Goal: Task Accomplishment & Management: Manage account settings

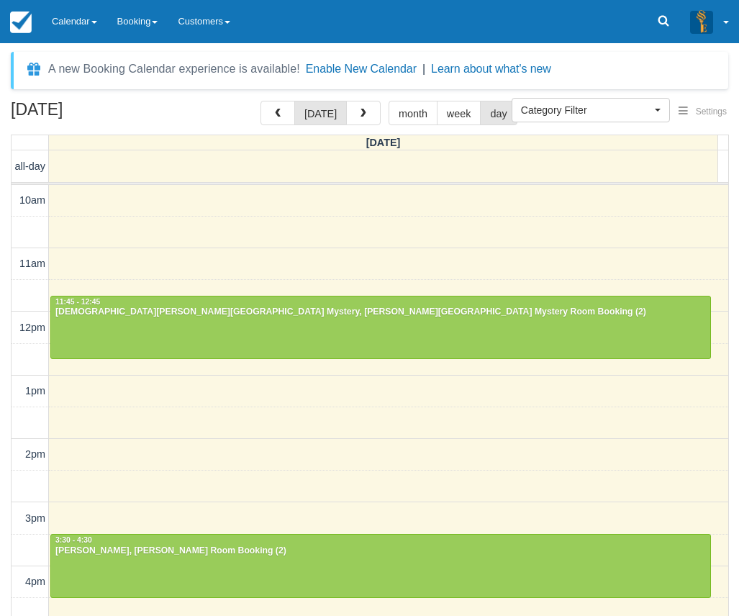
select select
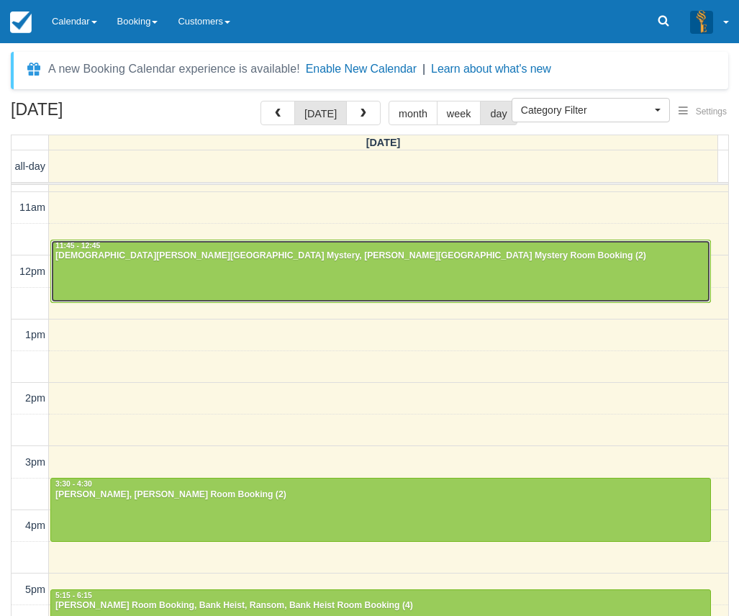
scroll to position [144, 0]
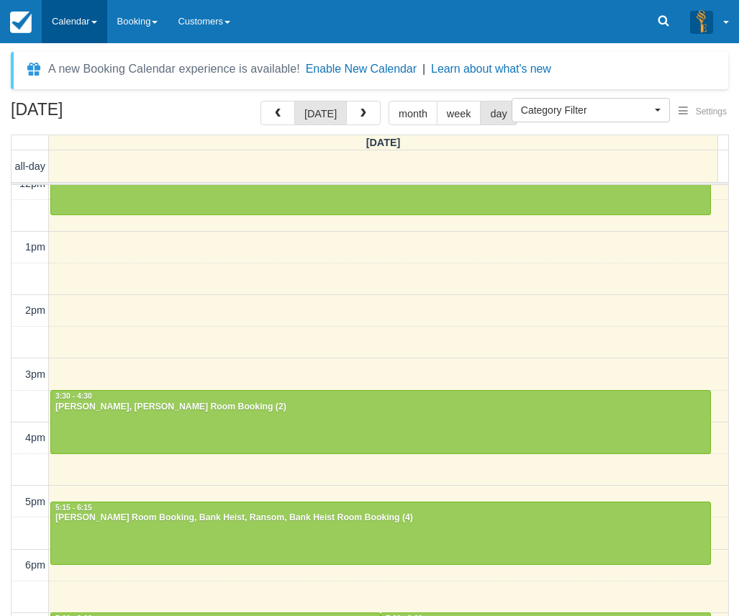
click at [67, 11] on link "Calendar" at bounding box center [75, 21] width 66 height 43
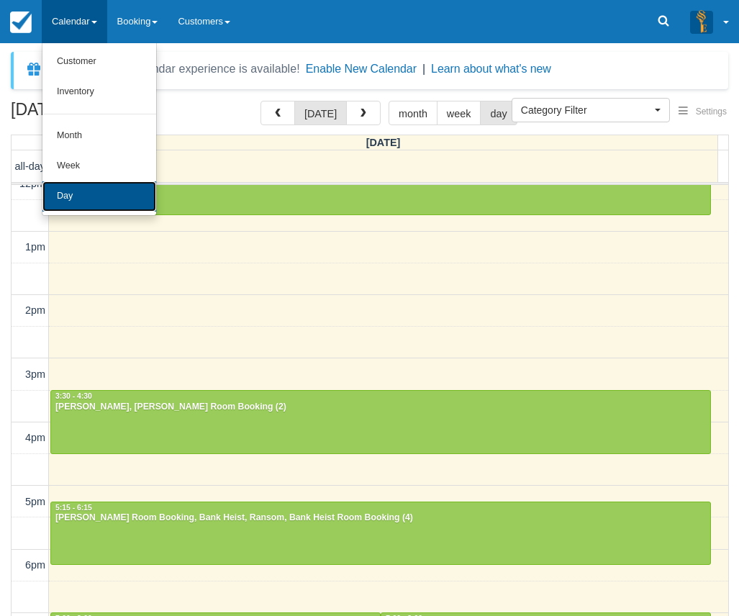
click at [82, 197] on link "Day" at bounding box center [99, 196] width 114 height 30
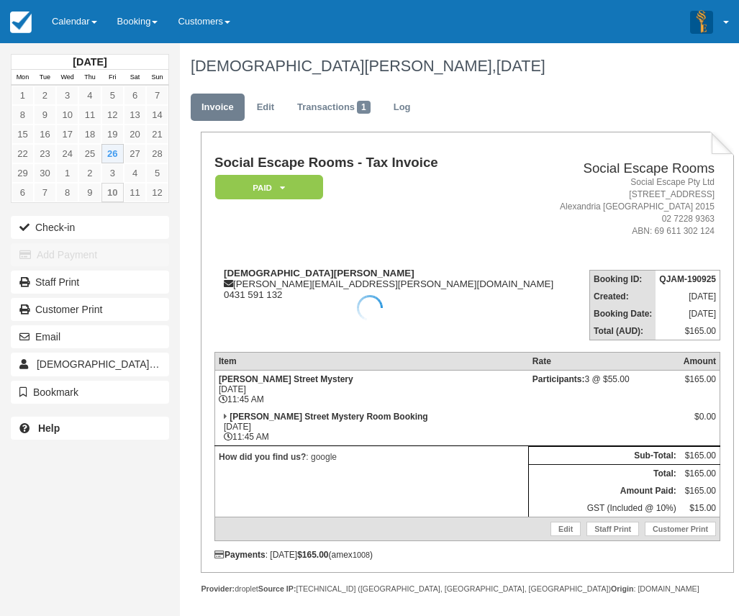
click at [93, 233] on div at bounding box center [369, 308] width 739 height 616
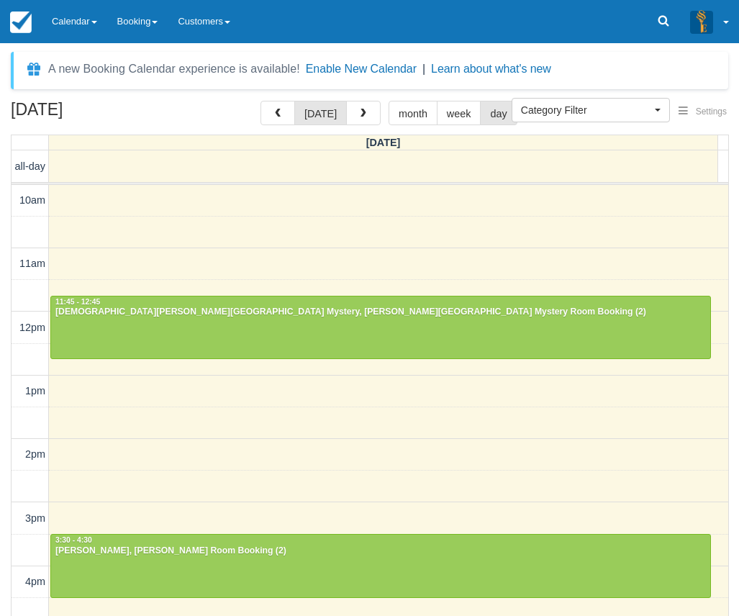
select select
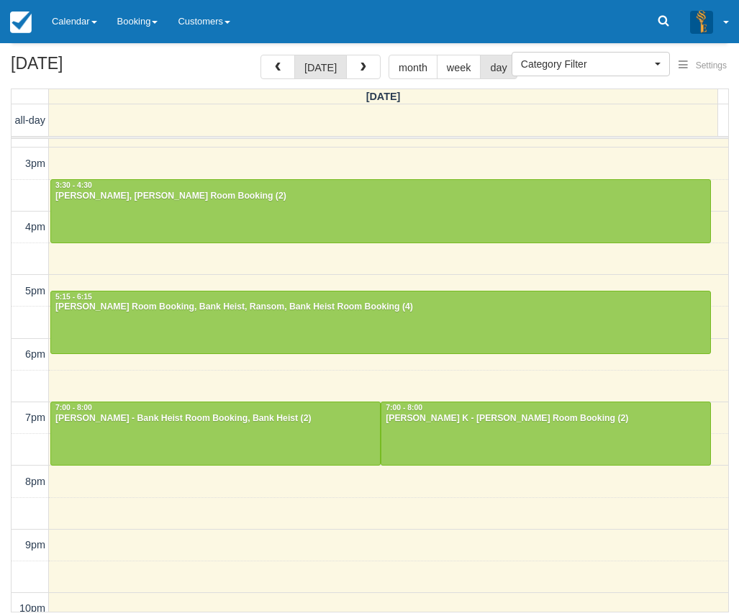
scroll to position [321, 0]
